Goal: Task Accomplishment & Management: Complete application form

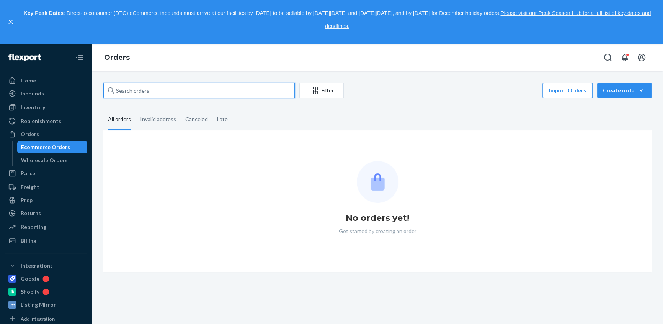
click at [121, 89] on input "text" at bounding box center [199, 90] width 192 height 15
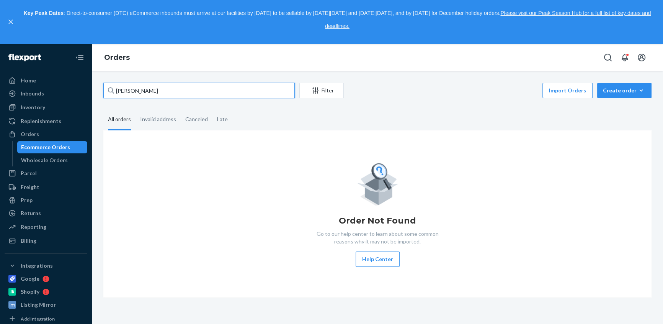
click at [160, 88] on input "[PERSON_NAME]" at bounding box center [199, 90] width 192 height 15
paste input "[PERSON_NAME]"
type input "[PERSON_NAME]"
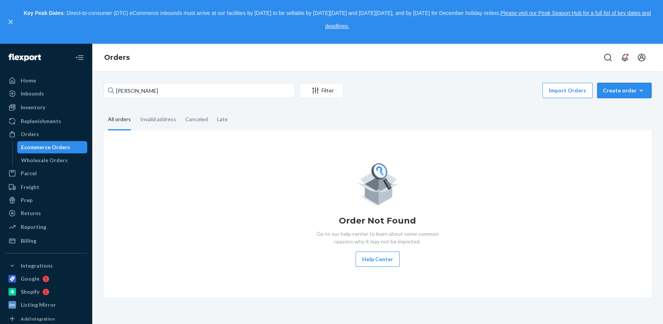
click at [638, 90] on icon "button" at bounding box center [642, 91] width 8 height 8
click at [626, 102] on span "Ecommerce order" at bounding box center [604, 99] width 42 height 5
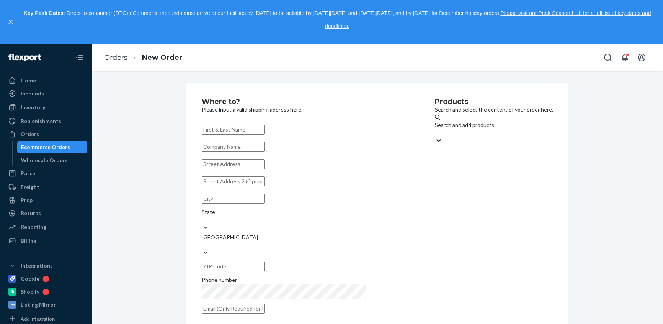
click at [435, 124] on div "Search and add products" at bounding box center [494, 125] width 118 height 8
click at [435, 129] on input "Search and add products" at bounding box center [435, 133] width 1 height 8
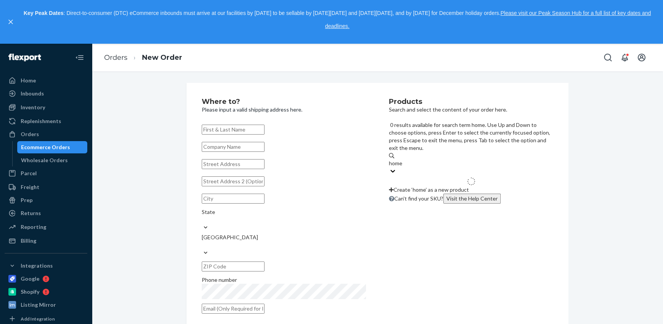
type input "home"
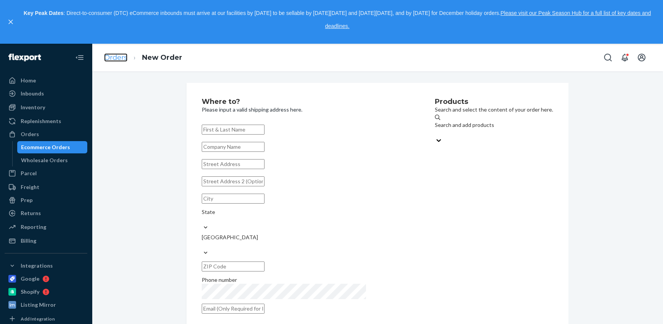
click at [115, 53] on link "Orders" at bounding box center [115, 57] width 23 height 8
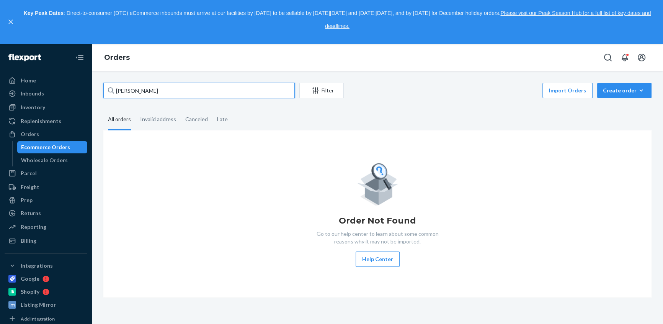
click at [157, 88] on input "[PERSON_NAME]" at bounding box center [199, 90] width 192 height 15
paste input "[PERSON_NAME]"
type input "[PERSON_NAME]"
